Goal: Contribute content: Add original content to the website for others to see

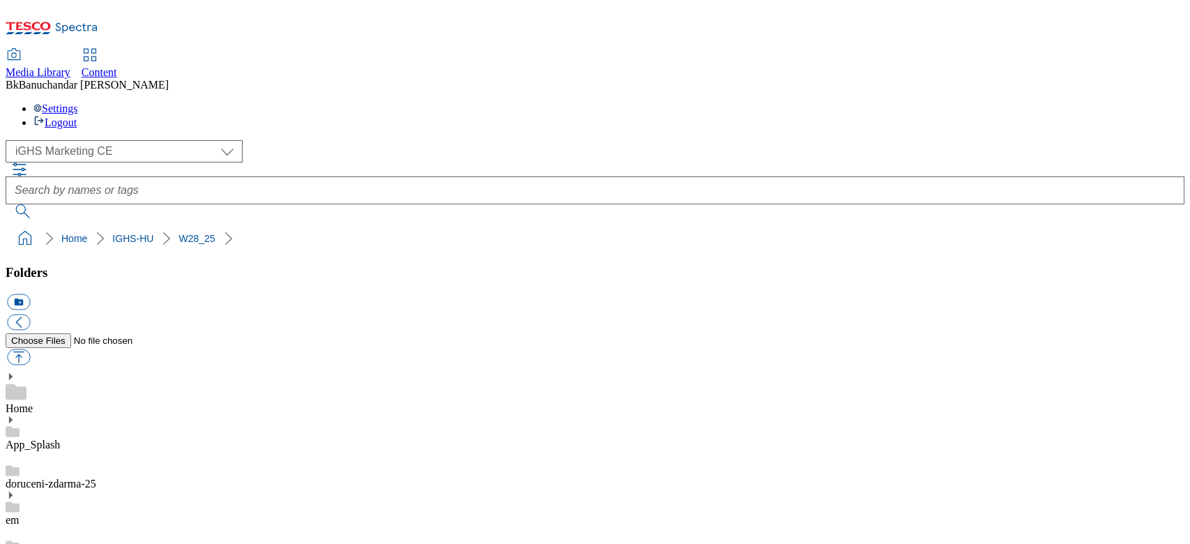
select select "flare-ighs-ce-mktg"
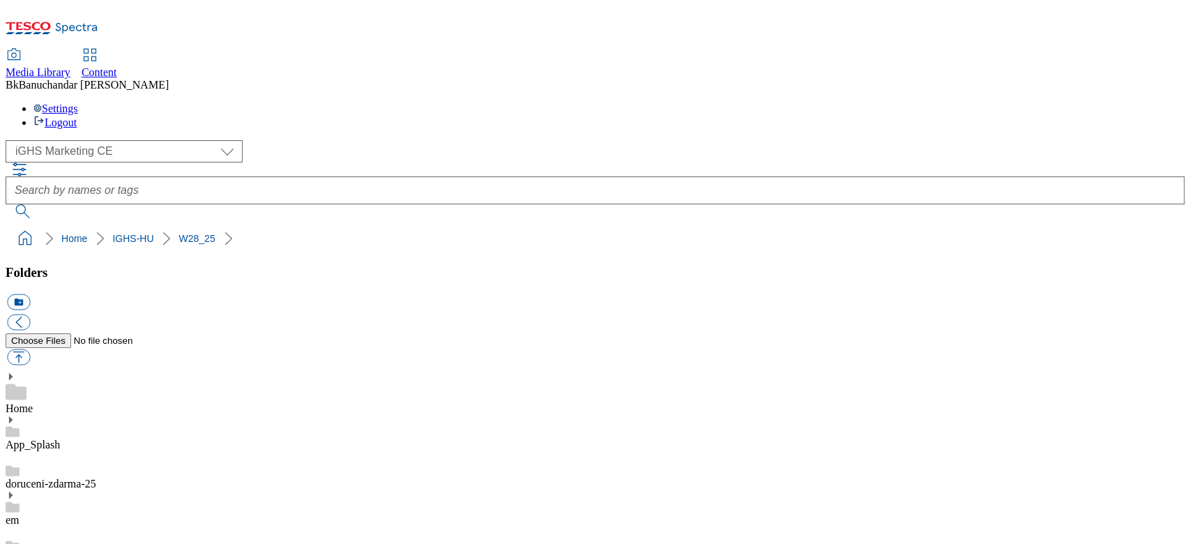
scroll to position [93, 0]
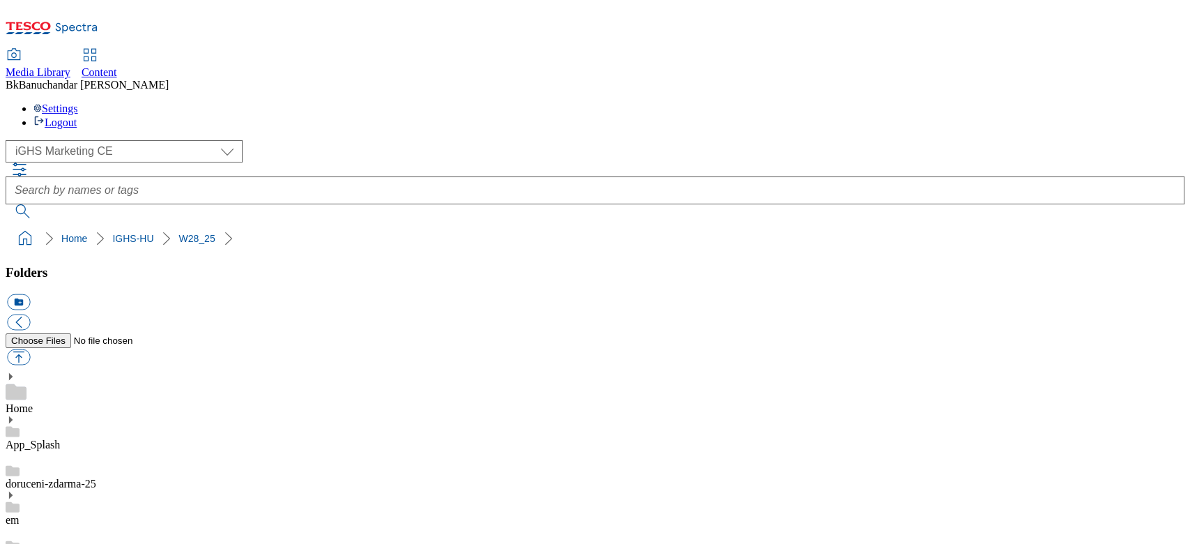
scroll to position [0, 0]
click at [30, 349] on button "button" at bounding box center [18, 357] width 23 height 16
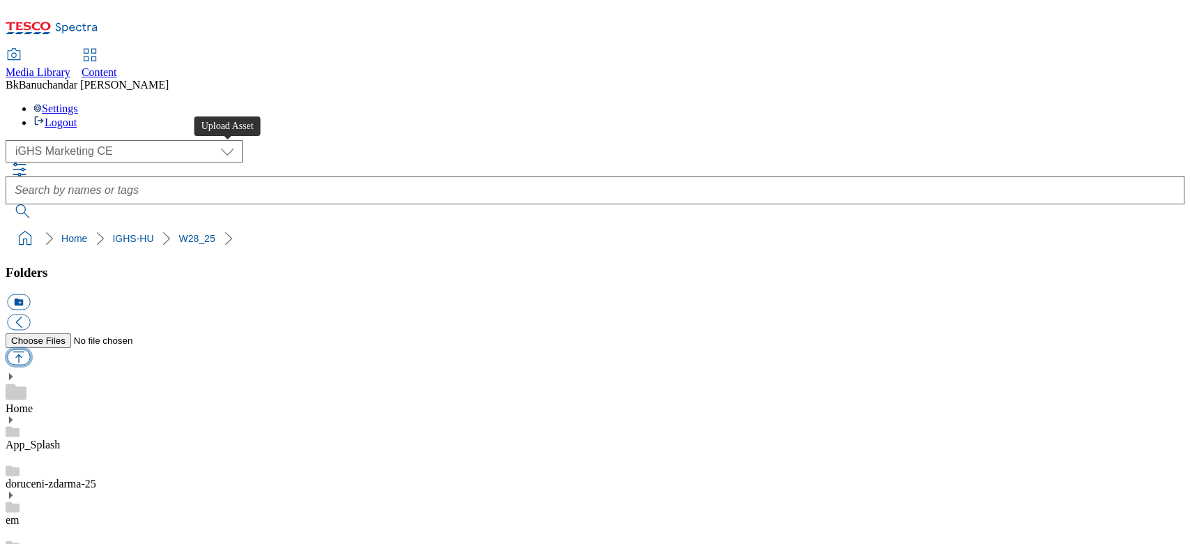
type input "C:\fakepath\trade_en_1.jpg"
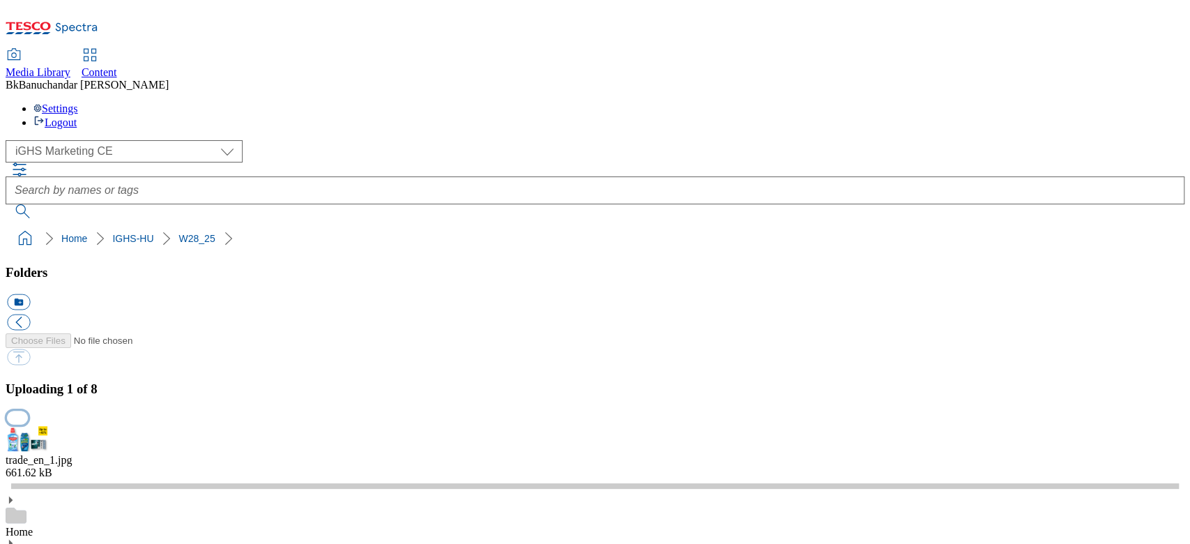
click at [28, 411] on button "button" at bounding box center [17, 417] width 21 height 13
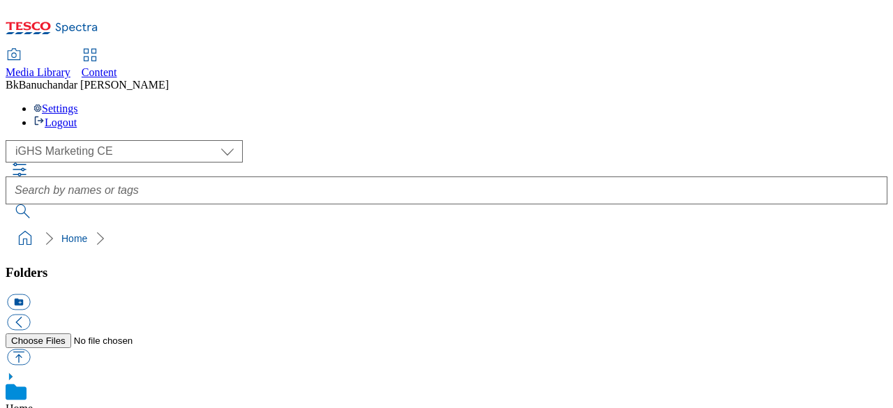
select select "flare-ighs-ce-mktg"
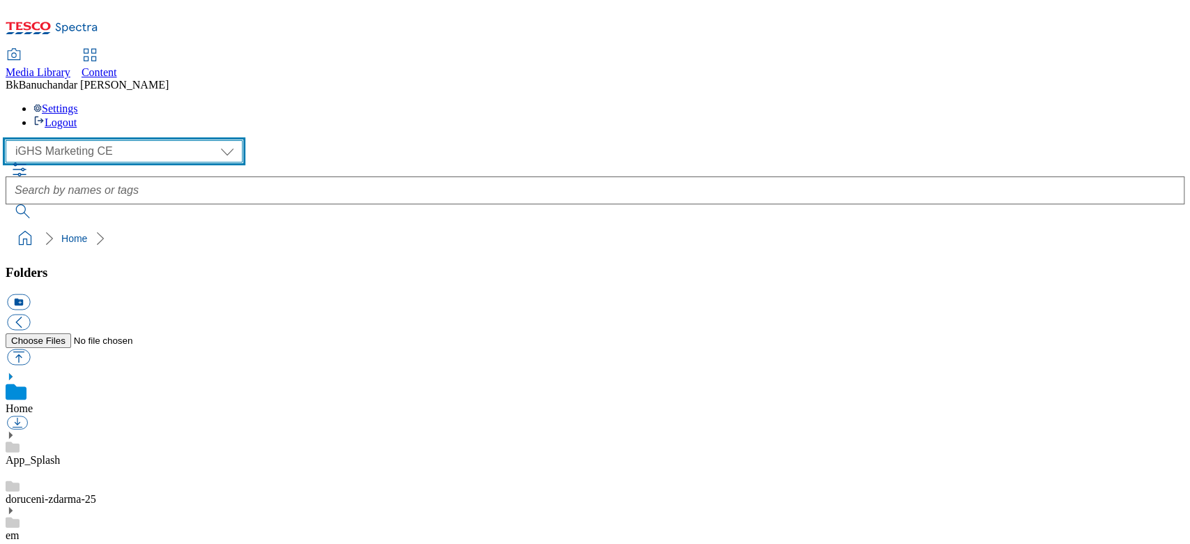
click at [76, 140] on select "GHS Marketing UK iGHS Marketing CE MCA CZ MCA HU MCA SK" at bounding box center [124, 151] width 237 height 22
click at [10, 140] on select "GHS Marketing UK iGHS Marketing CE MCA CZ MCA HU MCA SK" at bounding box center [124, 151] width 237 height 22
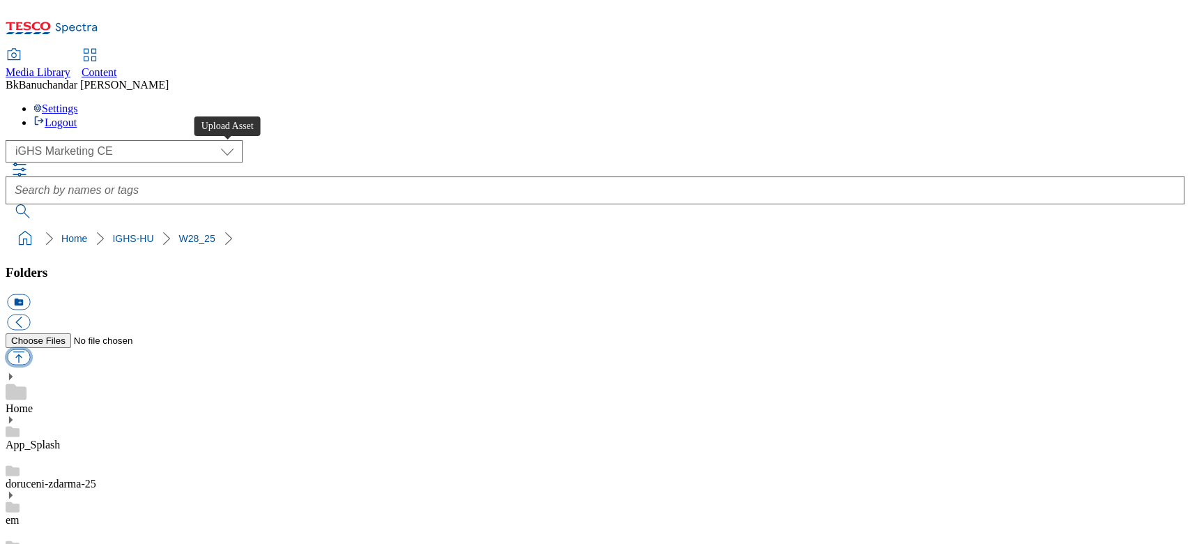
click at [30, 349] on button "button" at bounding box center [18, 357] width 23 height 16
type input "C:\fakepath\trade_en_1.jpg"
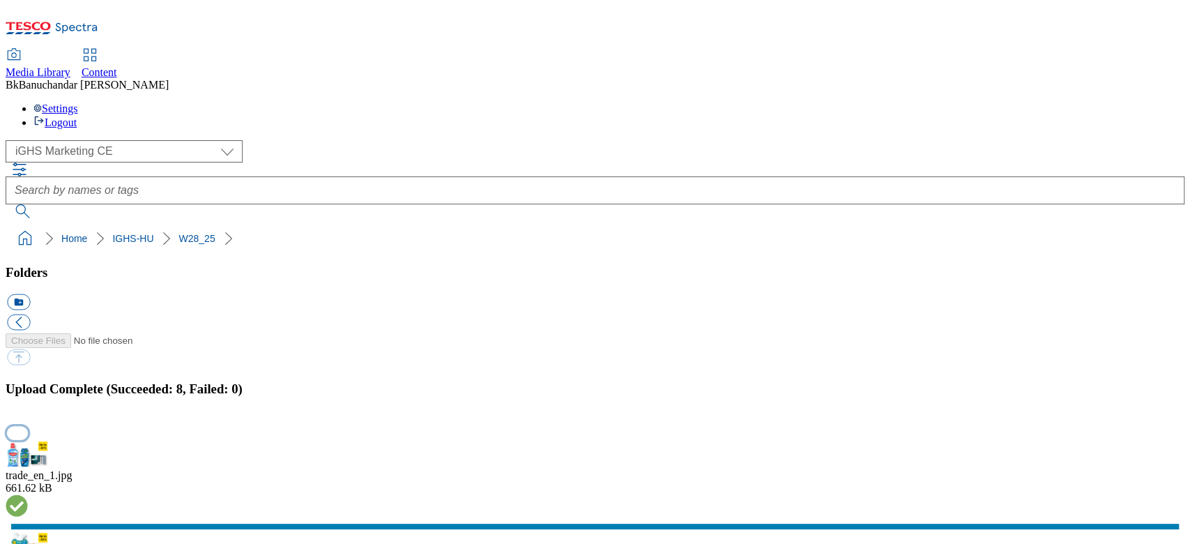
click at [28, 407] on button "button" at bounding box center [17, 432] width 21 height 13
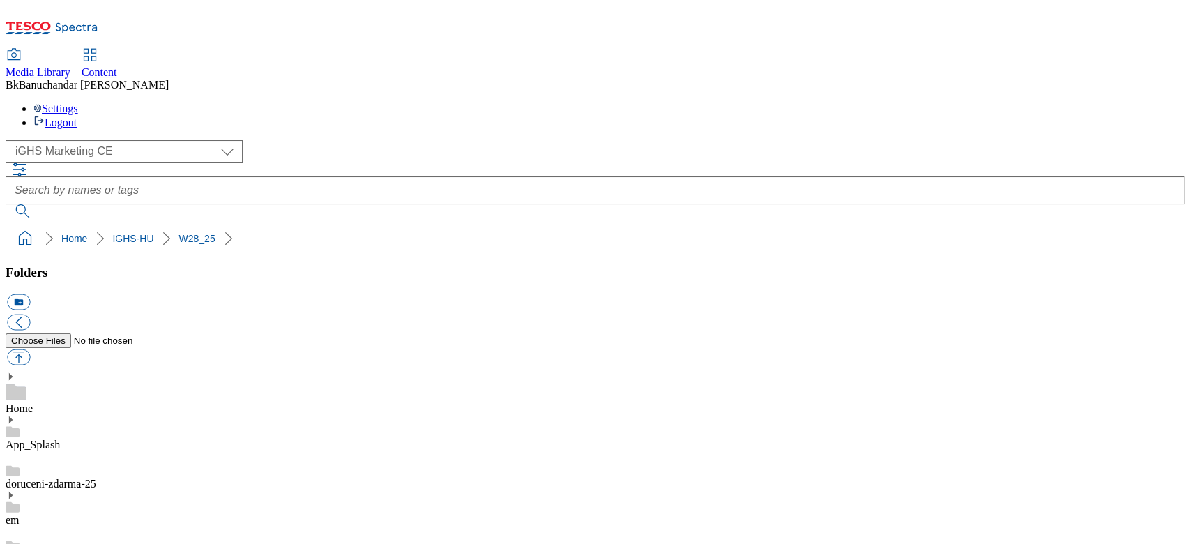
select select "flare-ighs-ce-mktg"
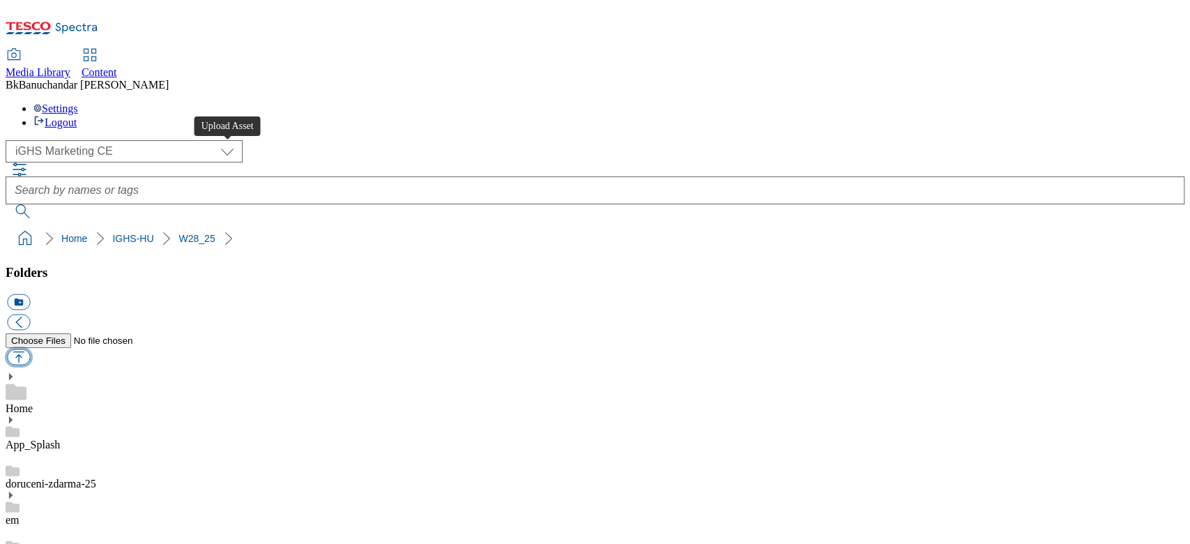
click at [30, 349] on button "button" at bounding box center [18, 357] width 23 height 16
type input "C:\fakepath\content_en_1.jpg"
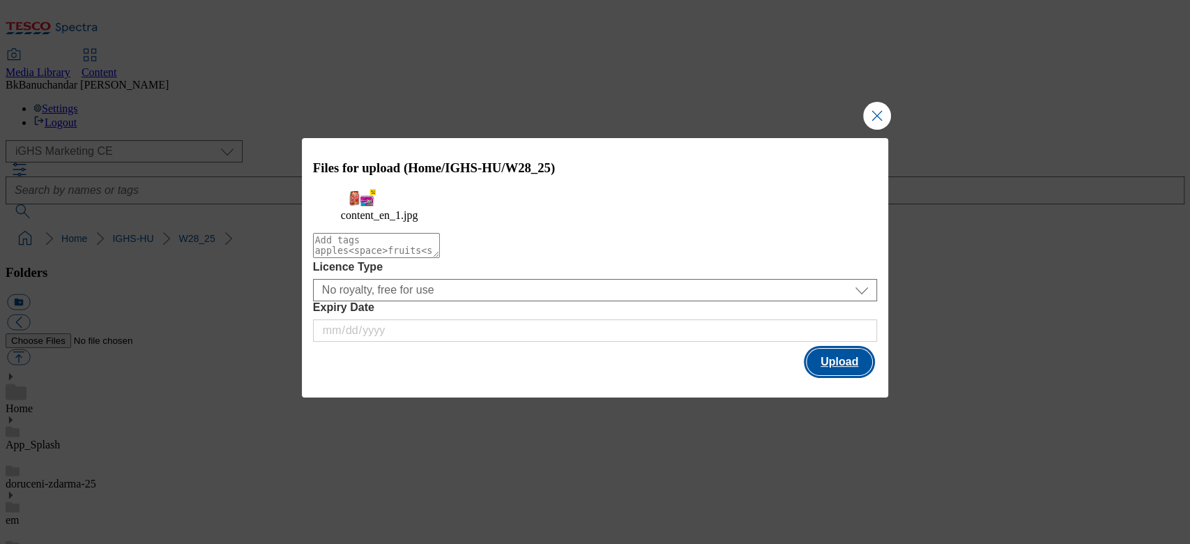
click at [851, 375] on button "Upload" at bounding box center [840, 362] width 66 height 26
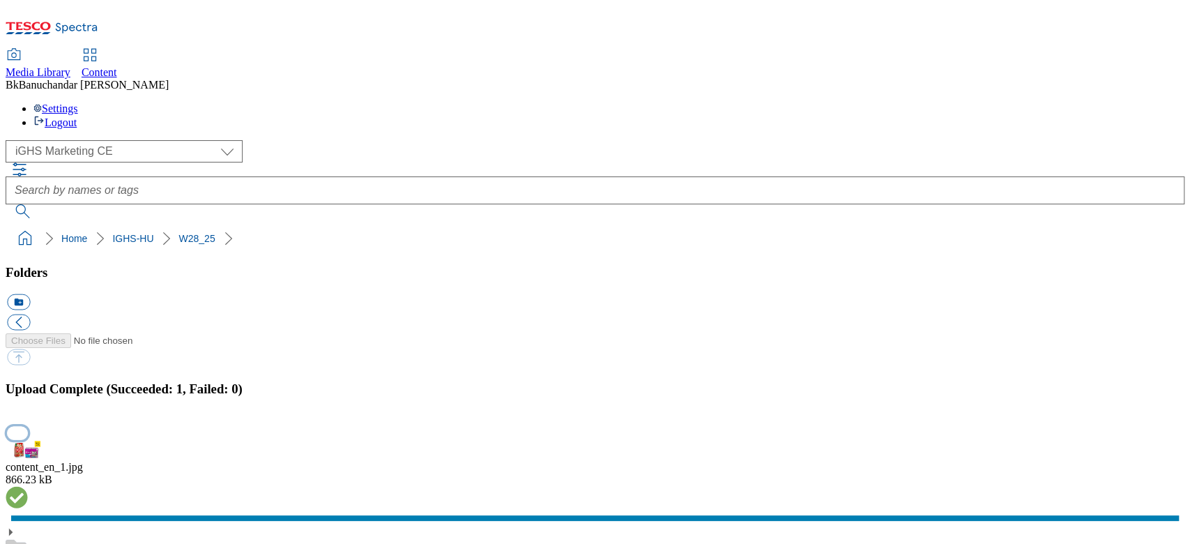
click at [28, 426] on button "button" at bounding box center [17, 432] width 21 height 13
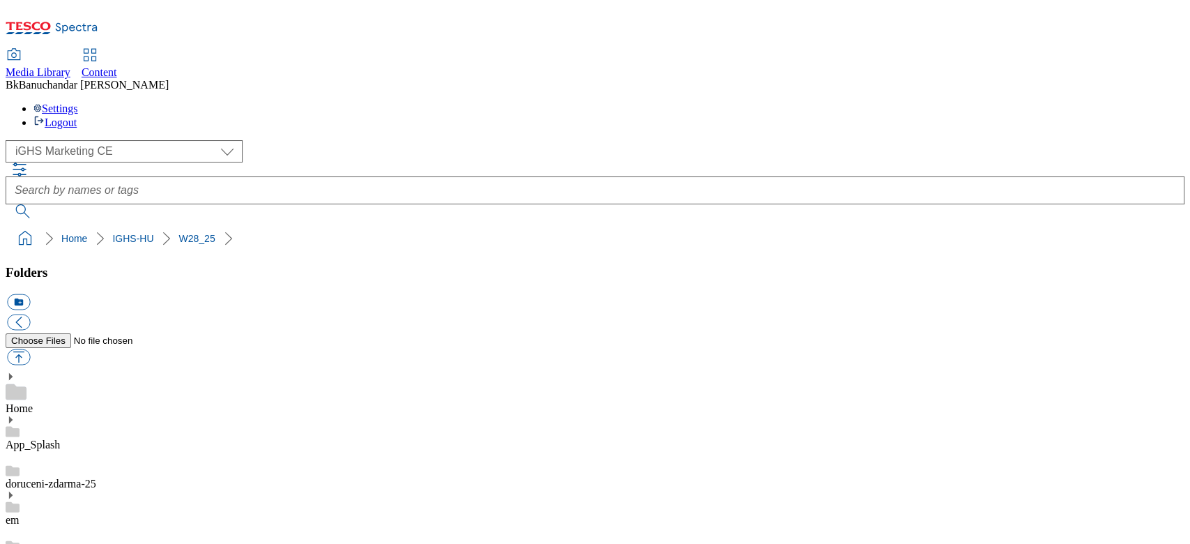
scroll to position [146, 0]
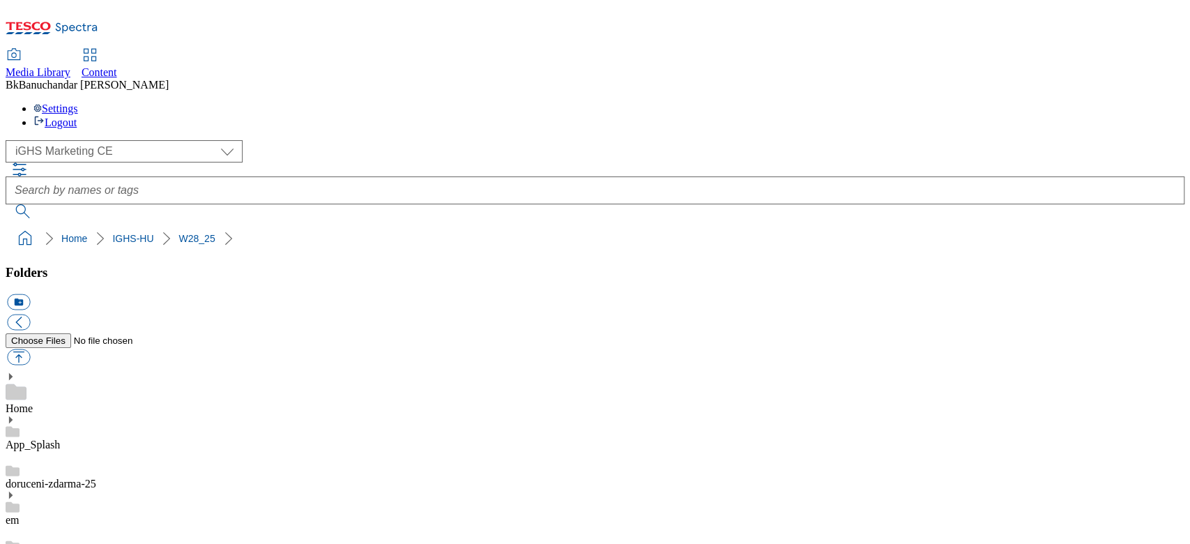
scroll to position [218, 0]
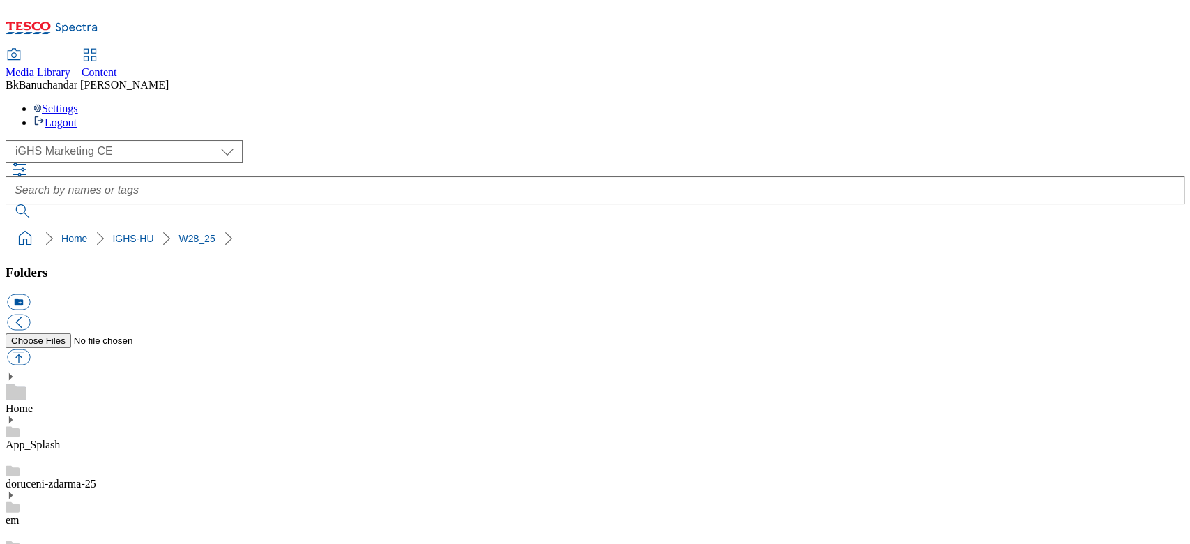
drag, startPoint x: 1174, startPoint y: 269, endPoint x: 1179, endPoint y: 209, distance: 60.2
click at [30, 349] on button "button" at bounding box center [18, 357] width 23 height 16
type input "C:\fakepath\content_en_1.jpg"
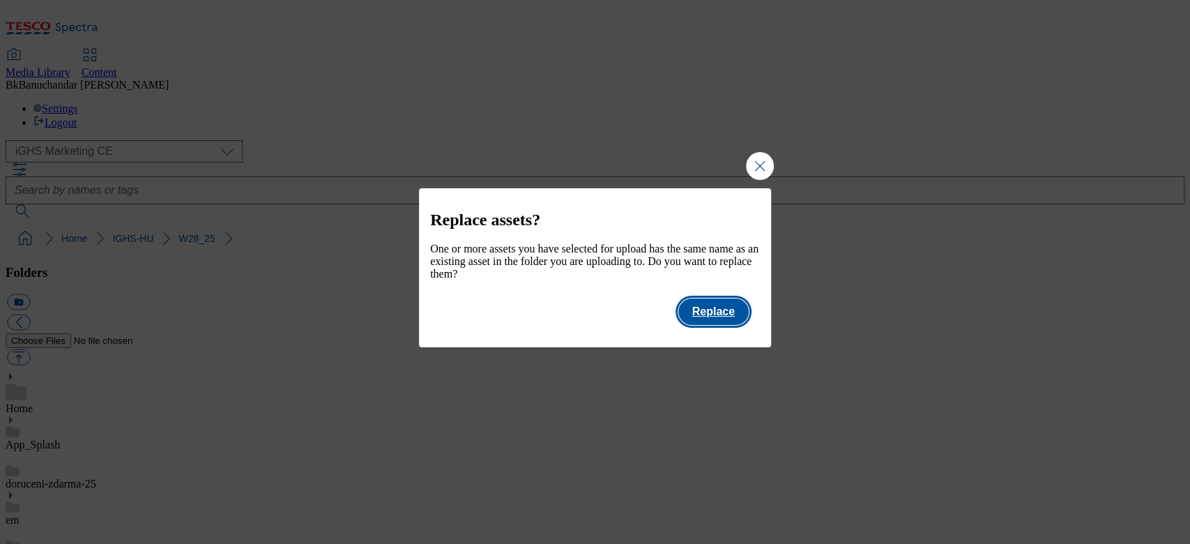
click at [715, 324] on button "Replace" at bounding box center [713, 311] width 70 height 26
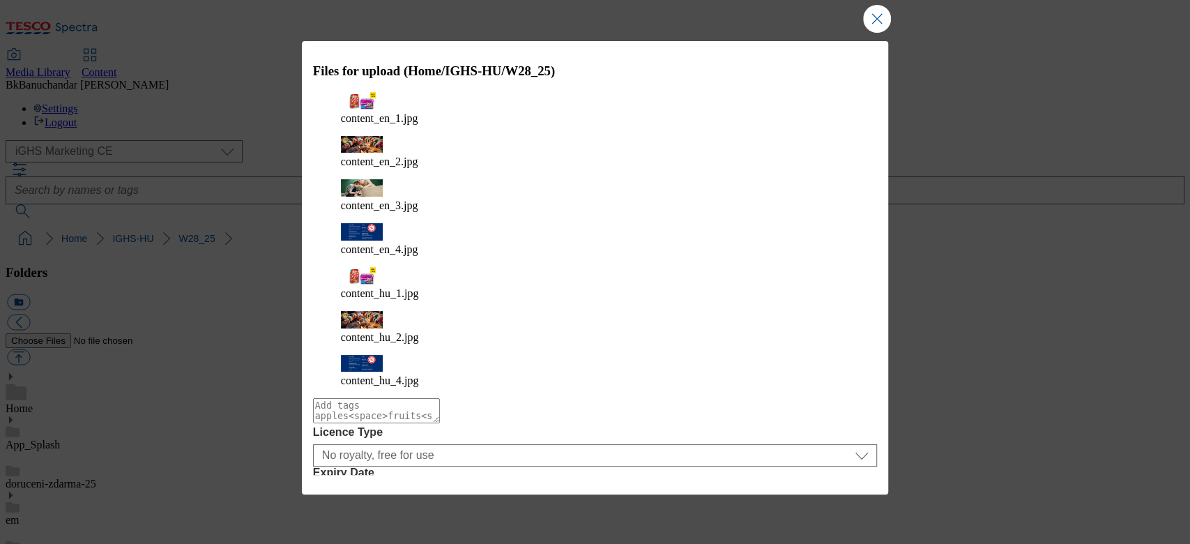
click at [830, 514] on button "Upload" at bounding box center [840, 527] width 66 height 26
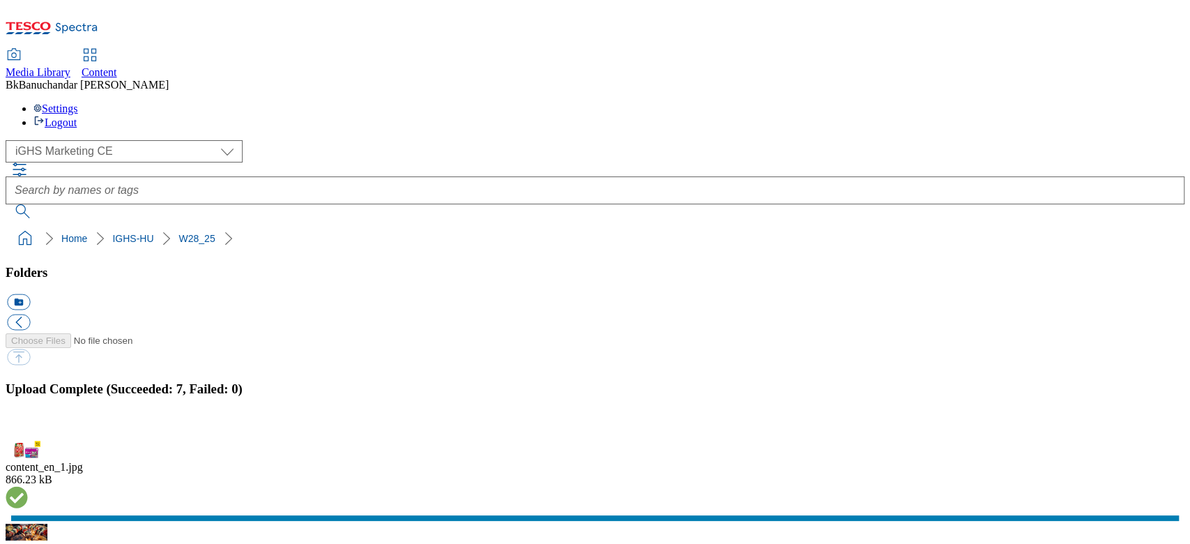
click at [28, 426] on button "button" at bounding box center [17, 432] width 21 height 13
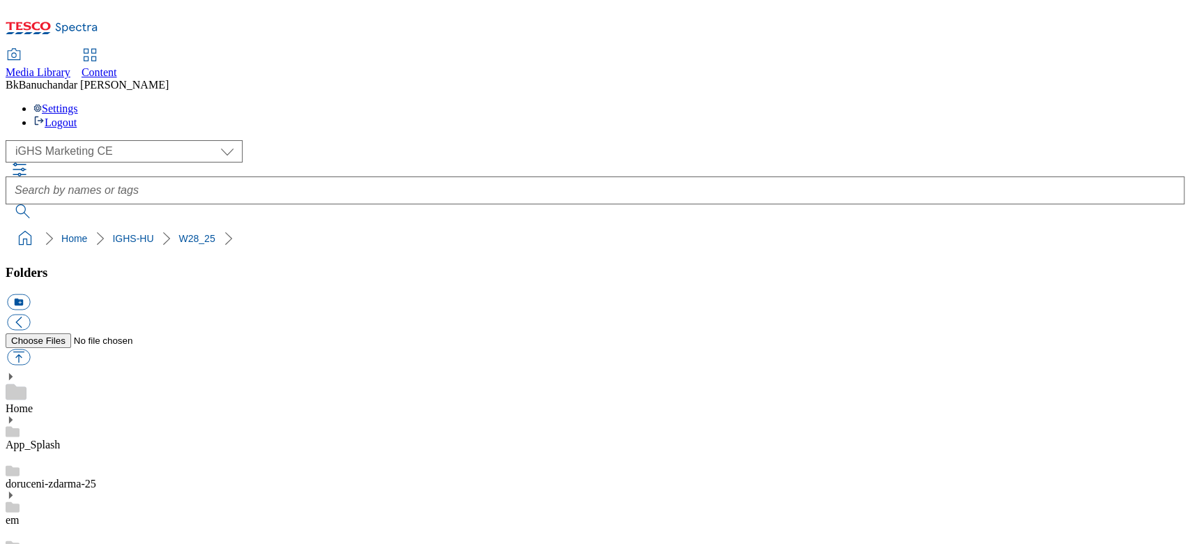
scroll to position [183, 0]
select select "flare-ighs-ce-mktg"
